Goal: Task Accomplishment & Management: Complete application form

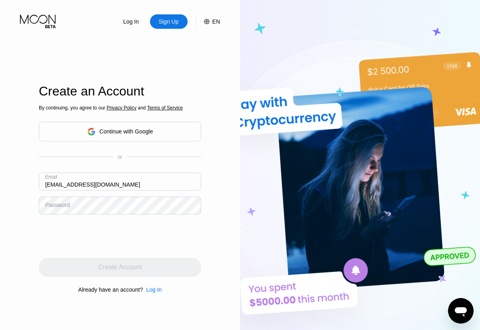
type input "[EMAIL_ADDRESS][DOMAIN_NAME]"
click at [120, 267] on div "Create Account" at bounding box center [120, 267] width 44 height 8
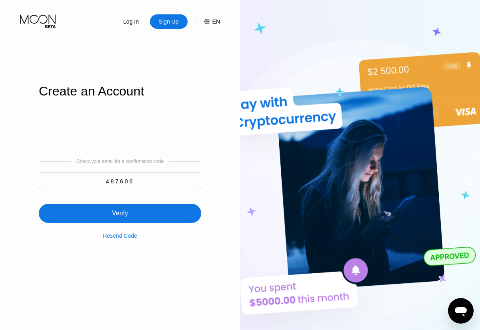
type input "487606"
click at [120, 209] on div "Verify" at bounding box center [120, 213] width 162 height 19
